Goal: Book appointment/travel/reservation

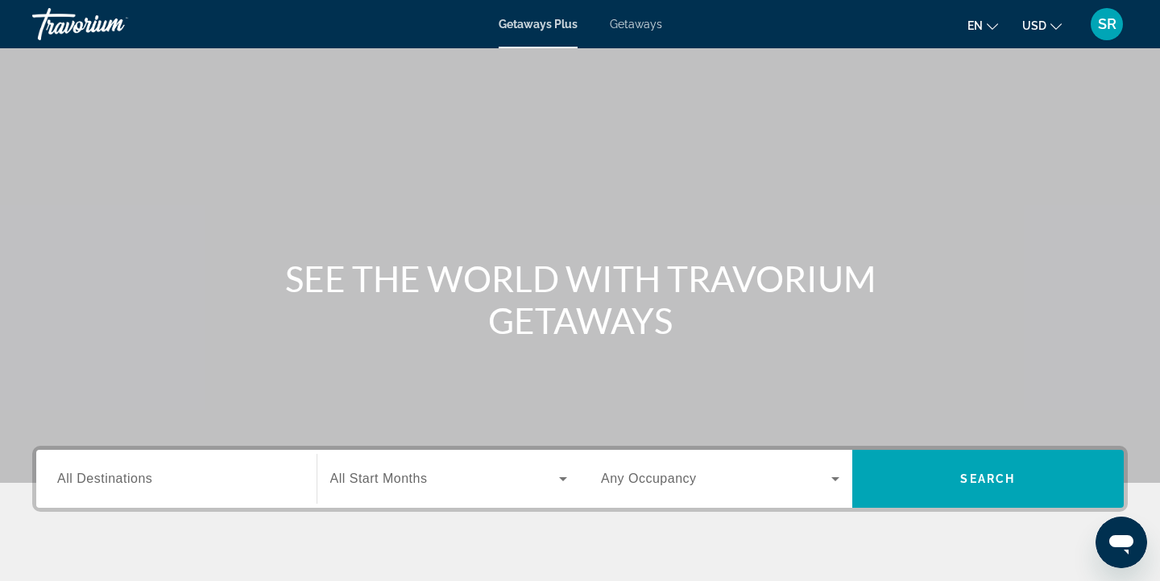
click at [650, 22] on span "Getaways" at bounding box center [636, 24] width 52 height 13
click at [98, 477] on span "All Destinations" at bounding box center [104, 479] width 95 height 14
click at [98, 477] on input "Destination All Destinations" at bounding box center [176, 479] width 238 height 19
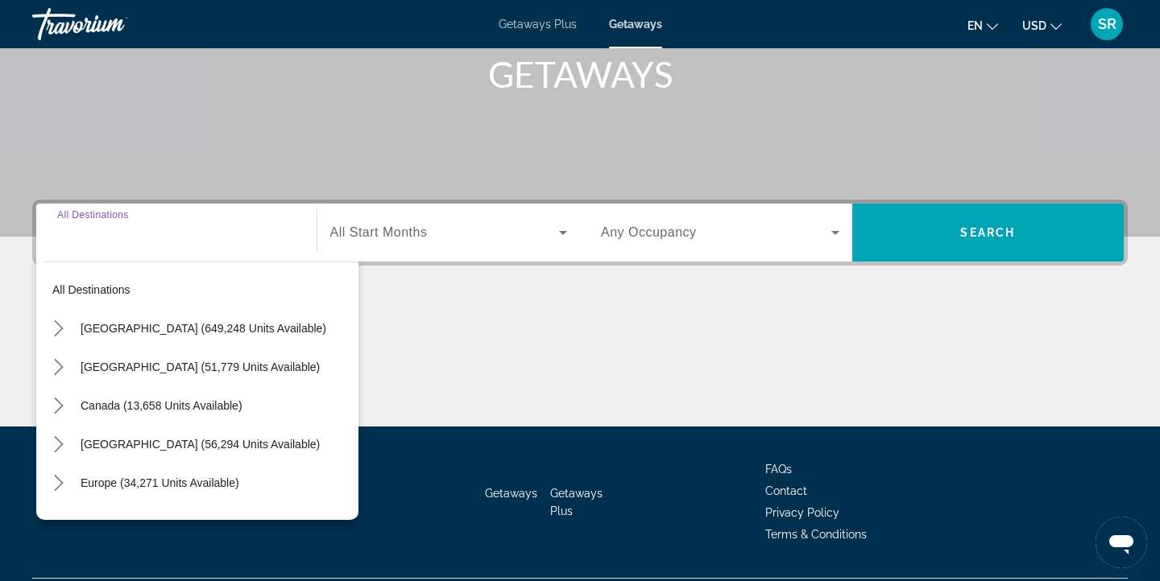
scroll to position [289, 0]
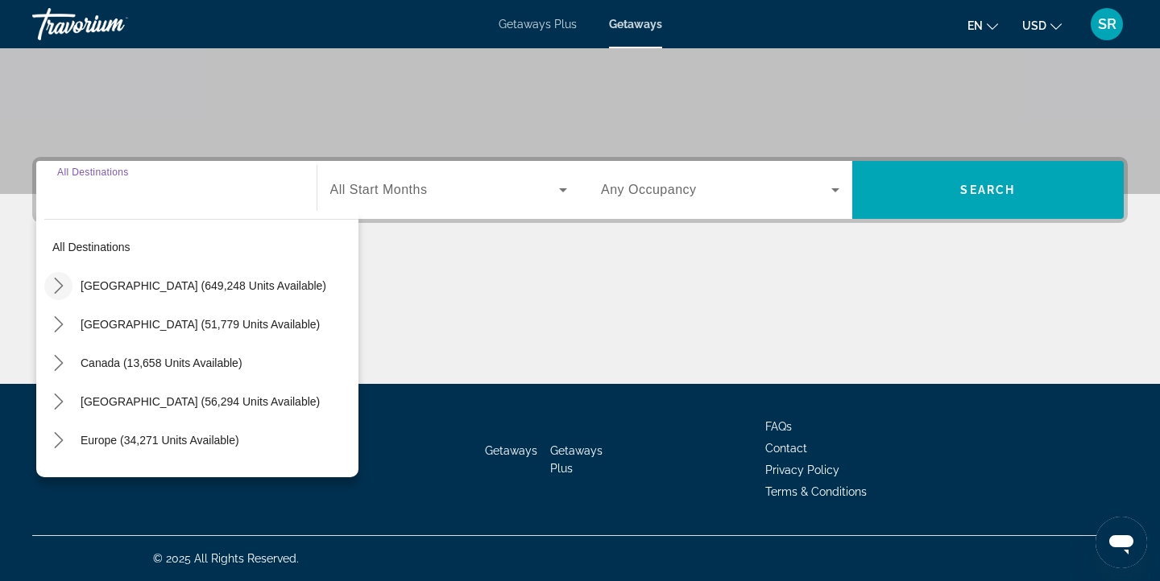
click at [58, 291] on icon "Toggle United States (649,248 units available) submenu" at bounding box center [59, 286] width 16 height 16
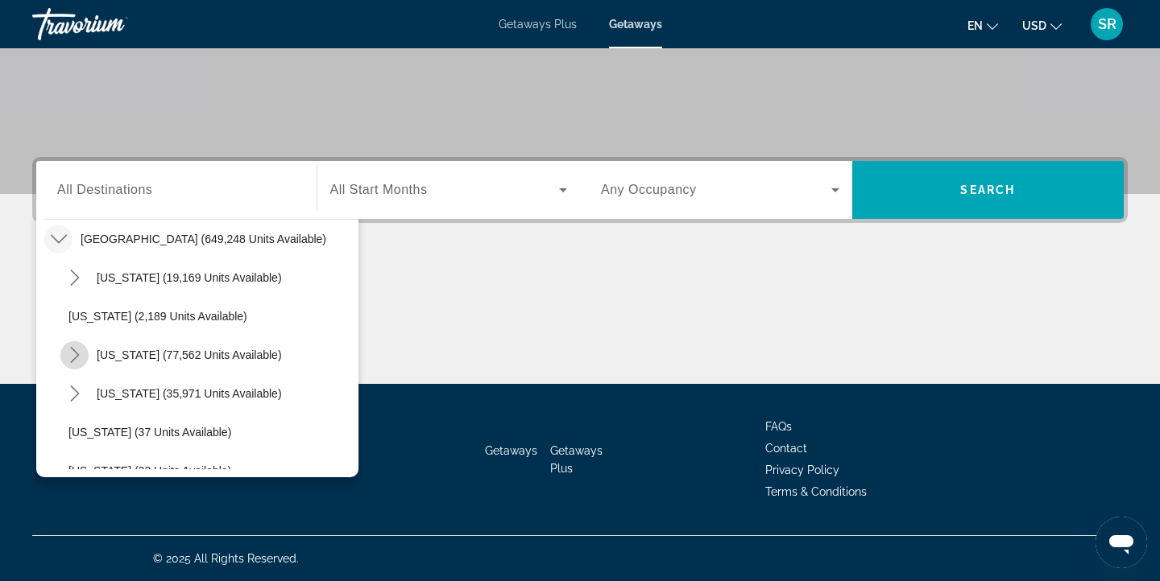
click at [80, 353] on icon "Toggle California (77,562 units available) submenu" at bounding box center [75, 355] width 16 height 16
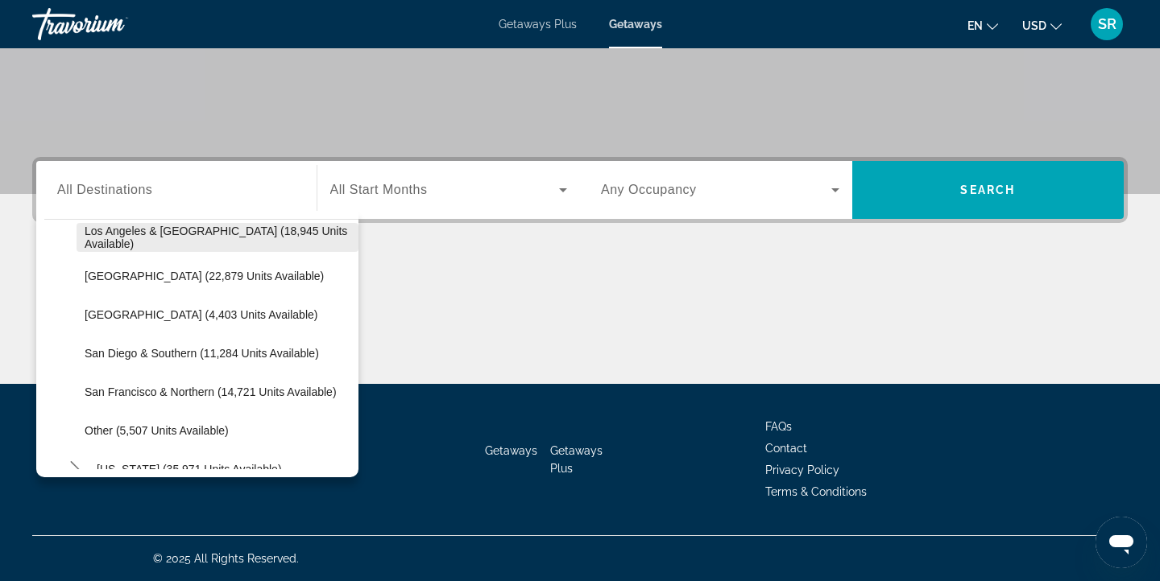
scroll to position [203, 0]
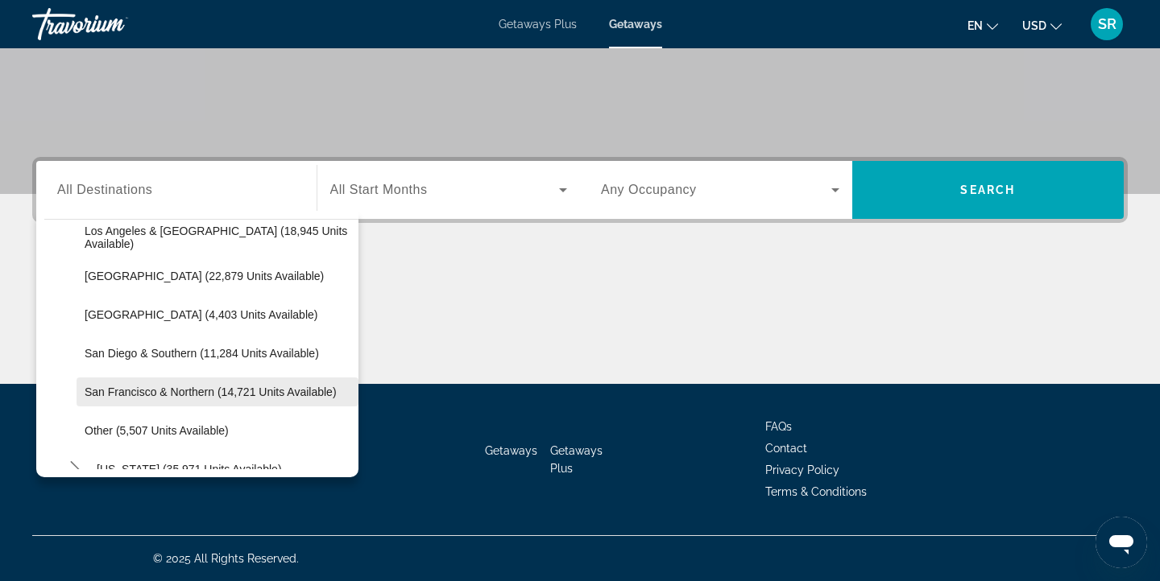
click at [149, 393] on span "San Francisco & Northern (14,721 units available)" at bounding box center [211, 392] width 252 height 13
type input "**********"
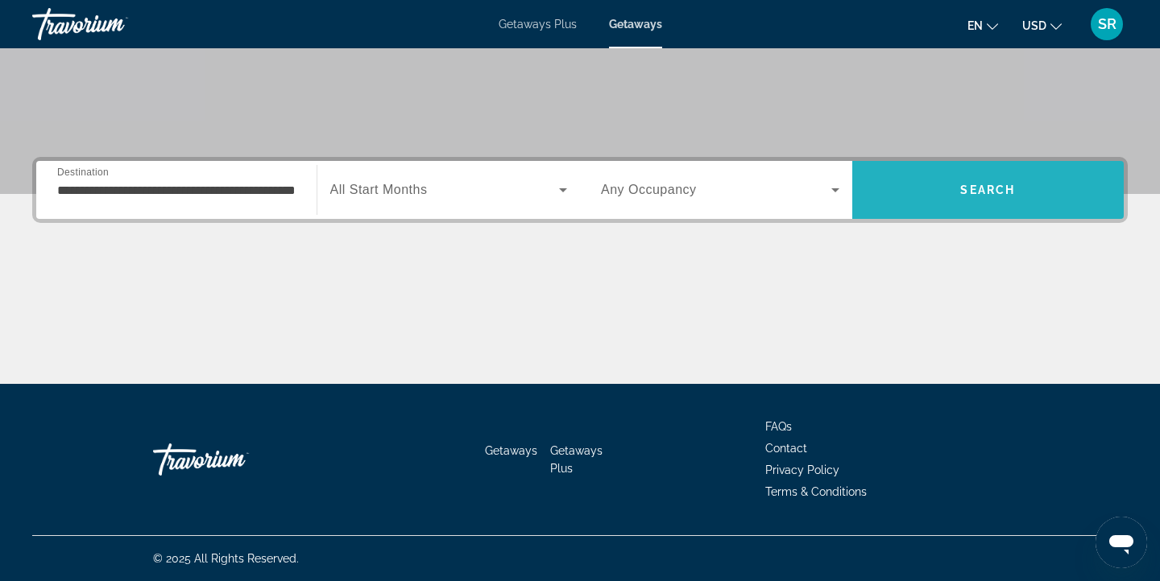
click at [945, 193] on span "Search" at bounding box center [988, 190] width 272 height 39
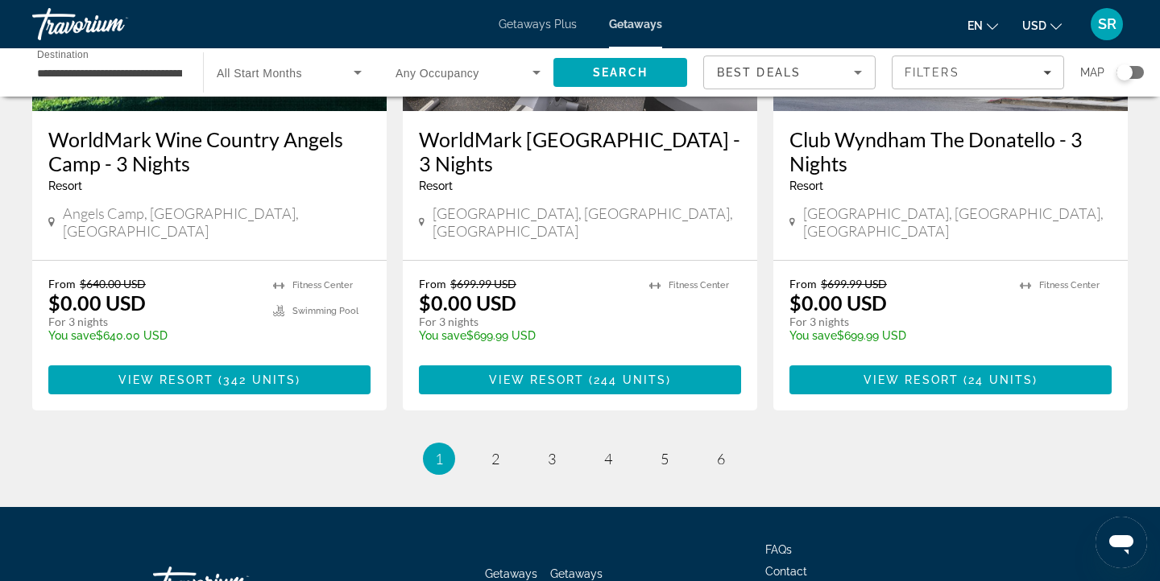
scroll to position [2120, 0]
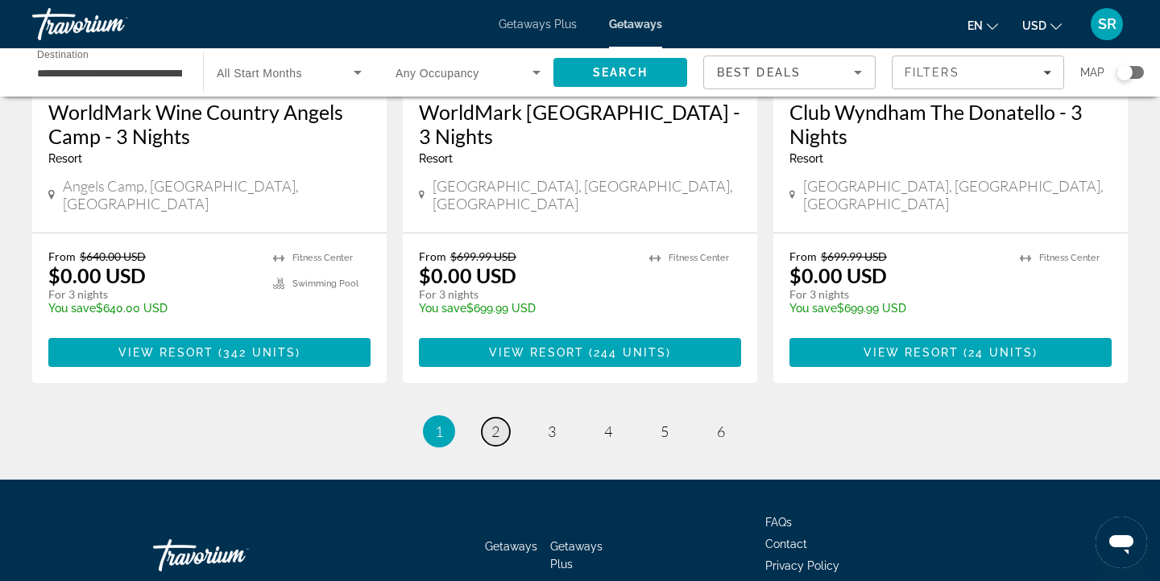
click at [498, 423] on span "2" at bounding box center [495, 432] width 8 height 18
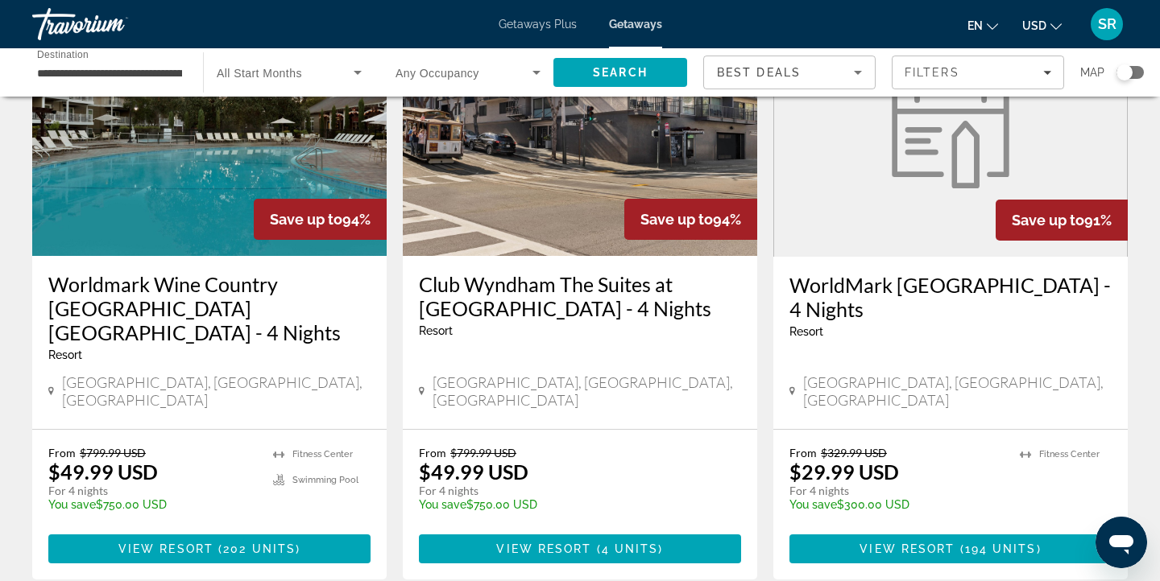
scroll to position [1978, 0]
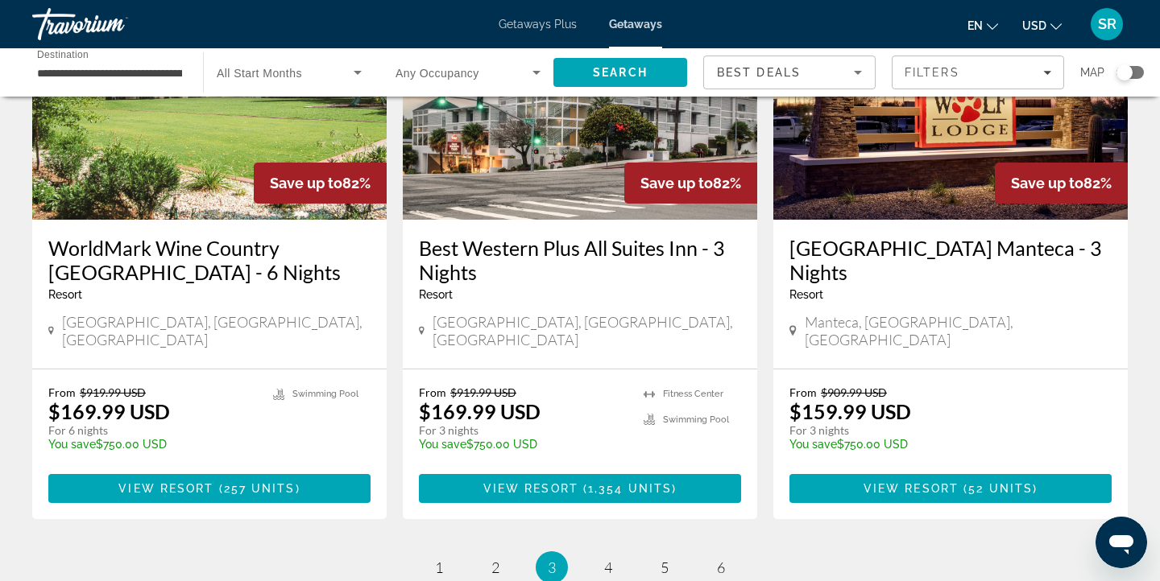
scroll to position [2052, 0]
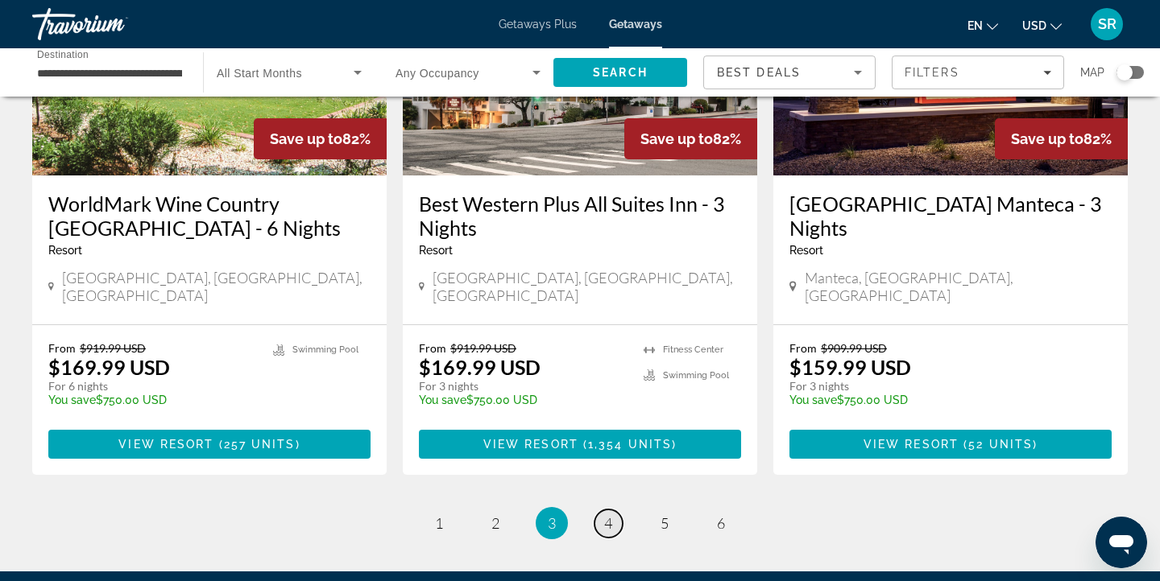
click at [602, 510] on link "page 4" at bounding box center [608, 524] width 28 height 28
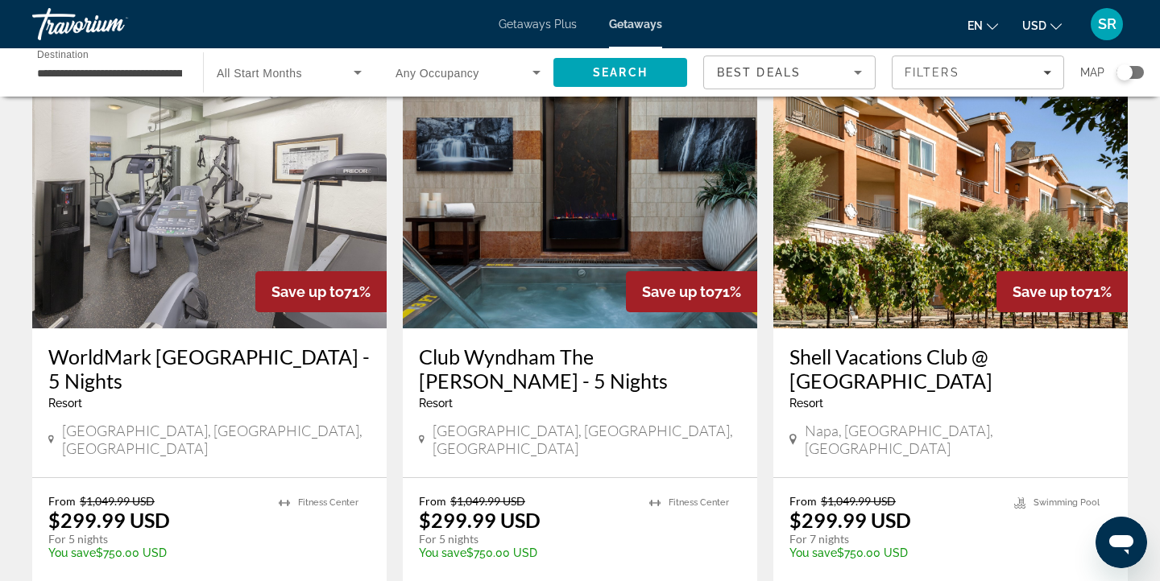
scroll to position [1289, 0]
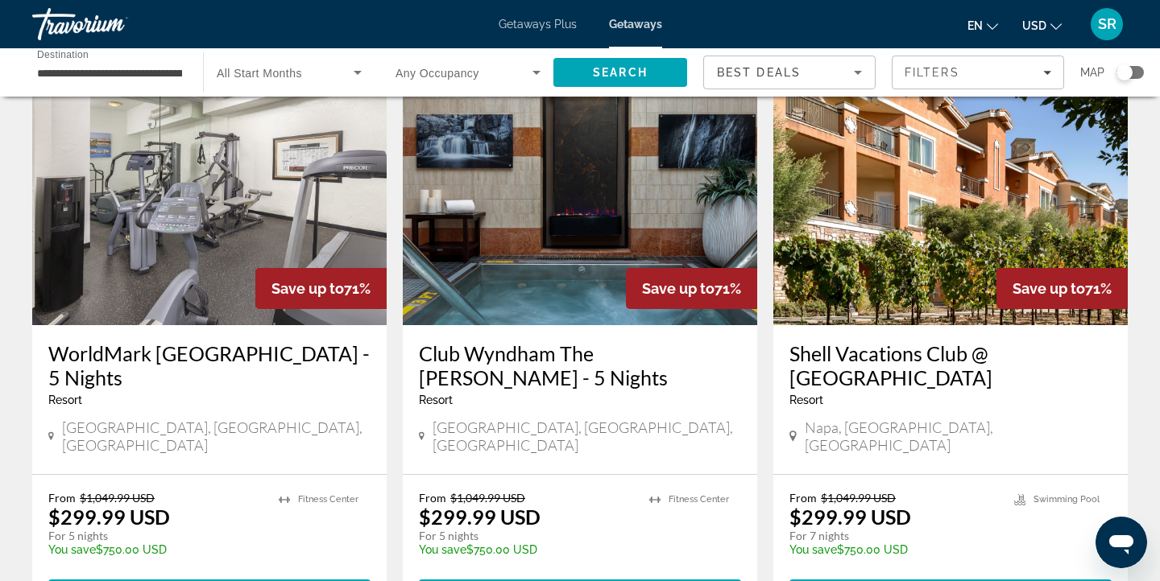
click at [903, 191] on img "Main content" at bounding box center [950, 197] width 354 height 258
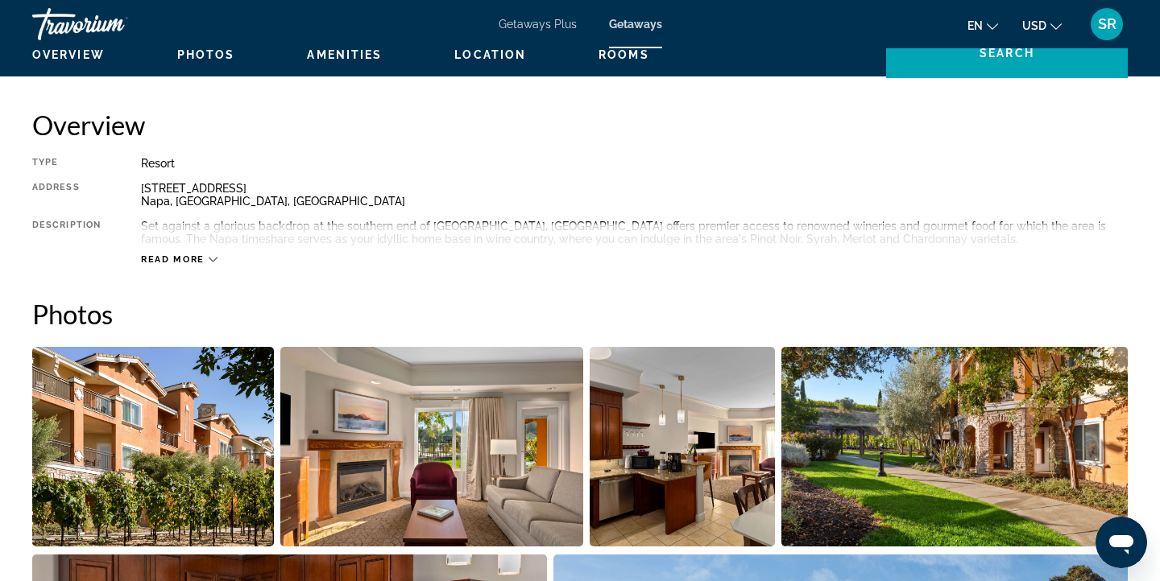
scroll to position [492, 0]
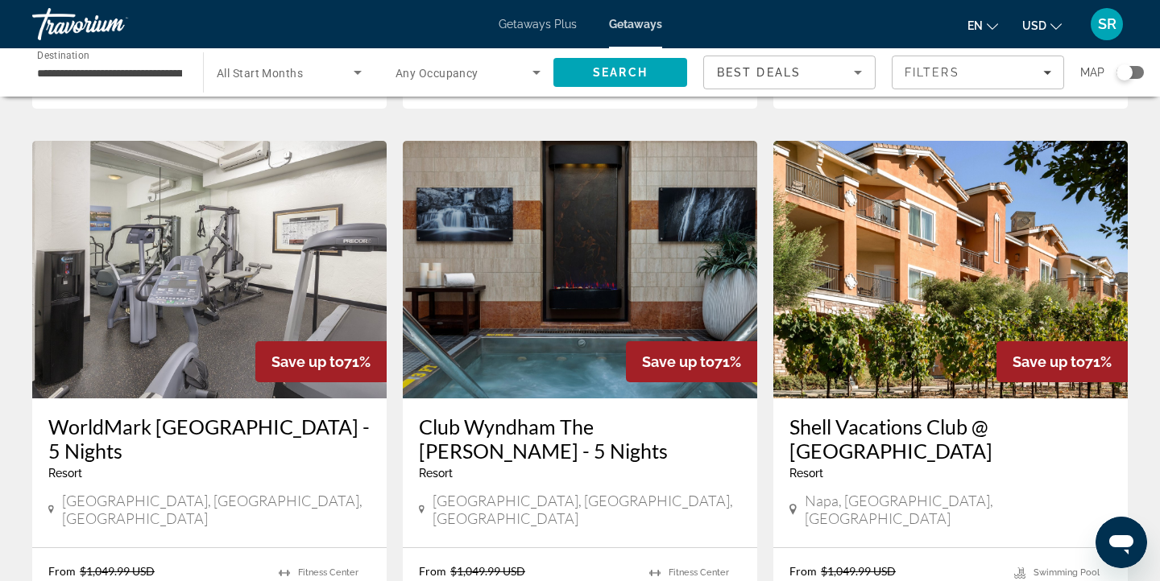
scroll to position [1218, 0]
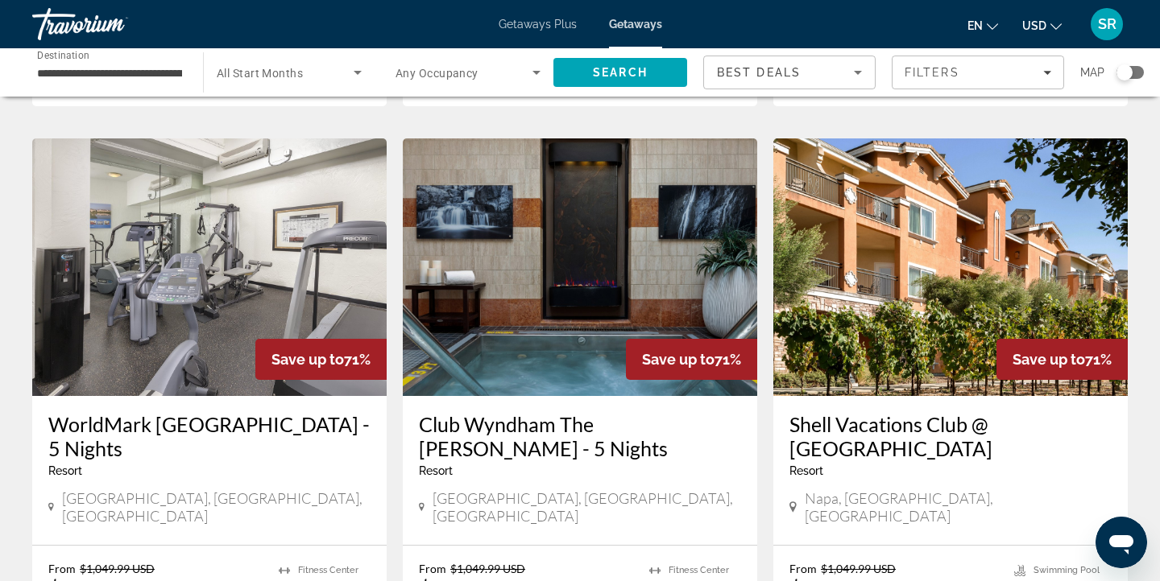
click at [931, 279] on img "Main content" at bounding box center [950, 267] width 354 height 258
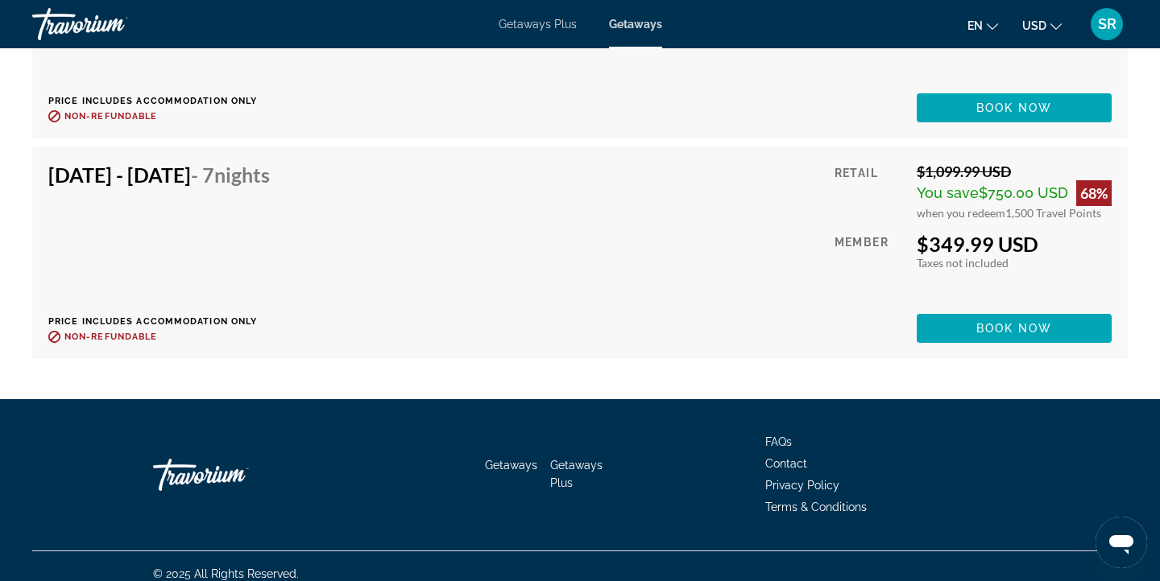
scroll to position [6098, 0]
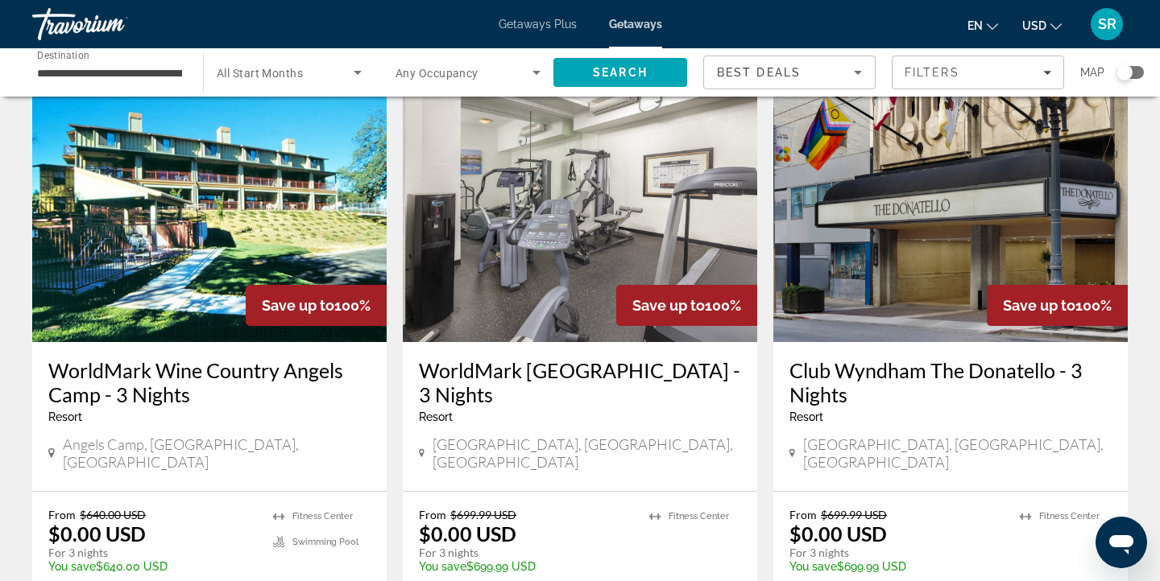
scroll to position [2120, 0]
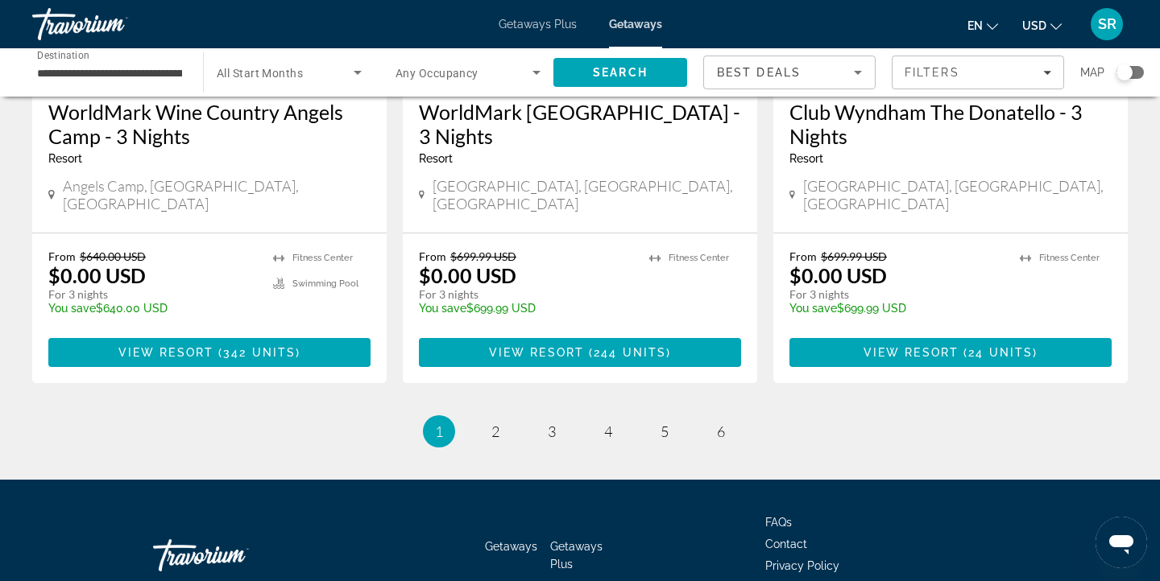
click at [655, 415] on li "page 5" at bounding box center [664, 431] width 32 height 32
click at [671, 418] on link "page 5" at bounding box center [665, 432] width 28 height 28
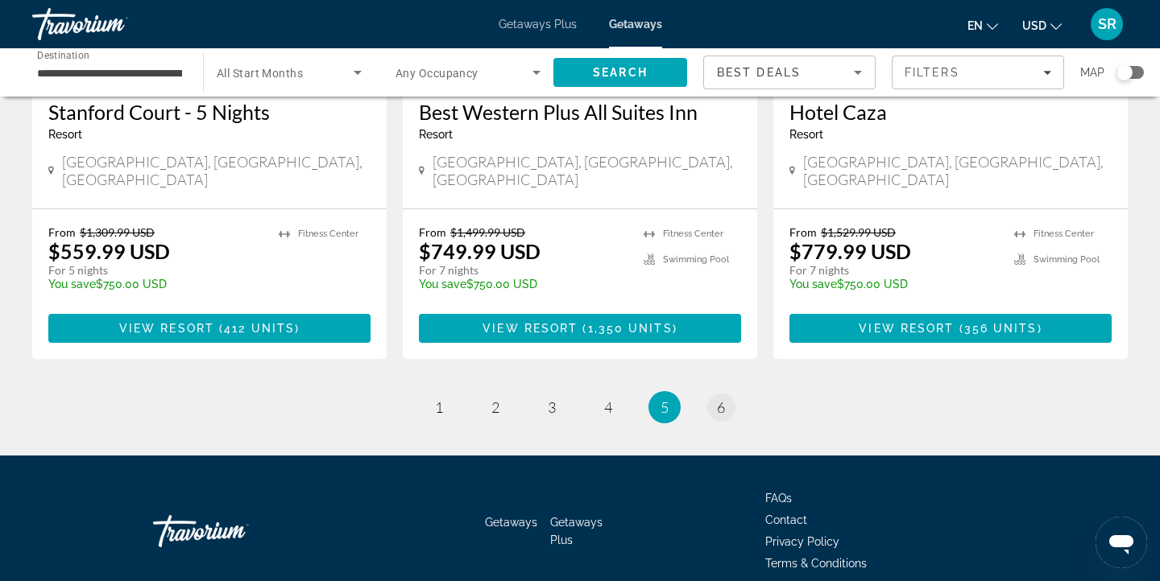
scroll to position [2096, 0]
click at [720, 399] on span "6" at bounding box center [721, 408] width 8 height 18
